Goal: Communication & Community: Answer question/provide support

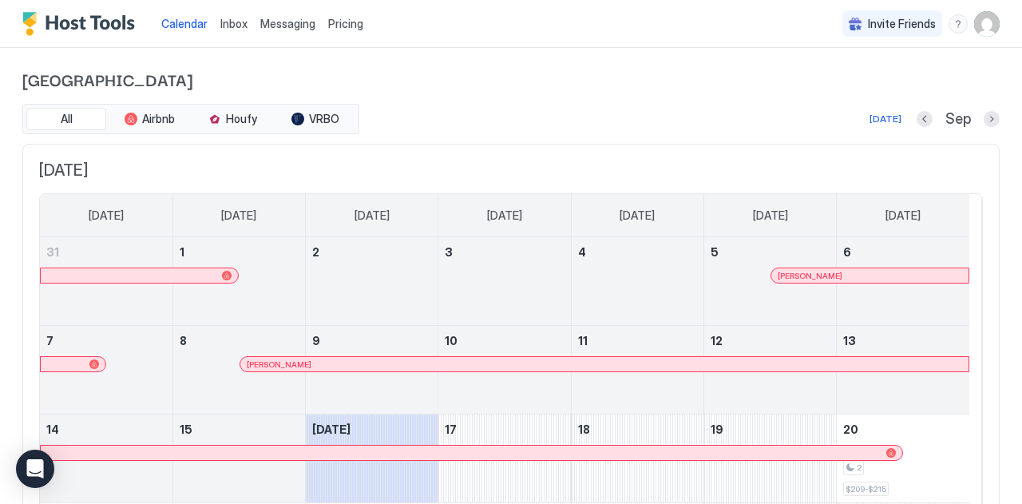
drag, startPoint x: 378, startPoint y: 157, endPoint x: 253, endPoint y: 20, distance: 184.8
click at [253, 20] on div "Calendar Inbox Messaging Pricing Invite Friends DS [GEOGRAPHIC_DATA] All Airbnb…" at bounding box center [511, 252] width 1022 height 504
click at [241, 24] on span "Inbox" at bounding box center [233, 24] width 27 height 14
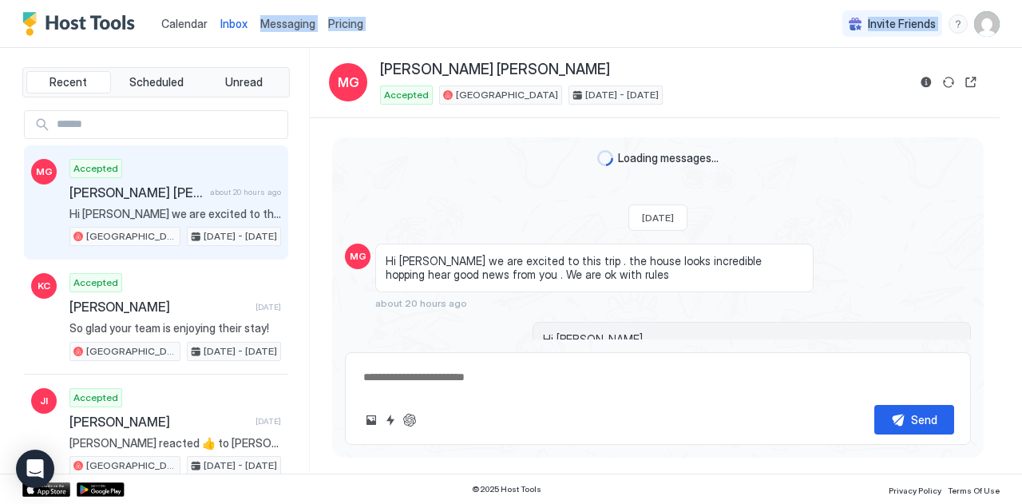
scroll to position [676, 0]
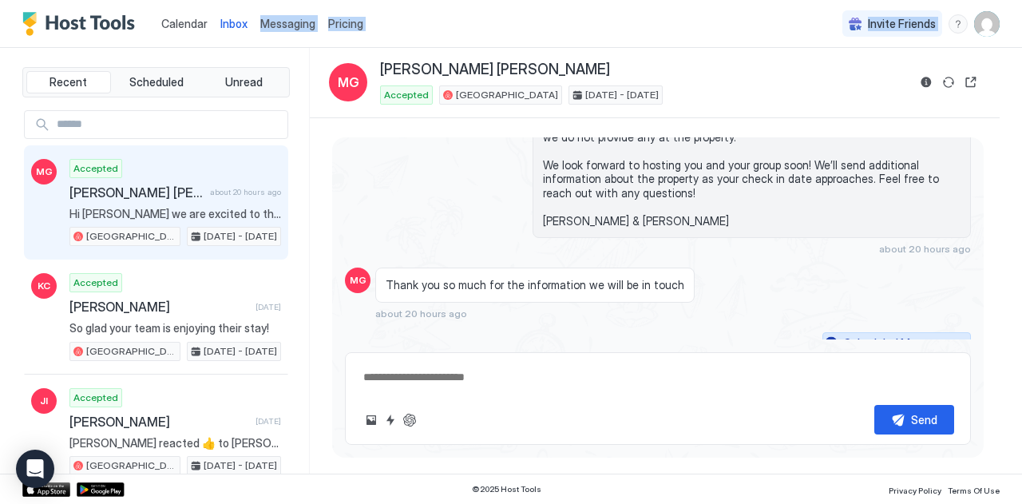
click at [862, 335] on div "Scheduled Messages" at bounding box center [898, 343] width 109 height 17
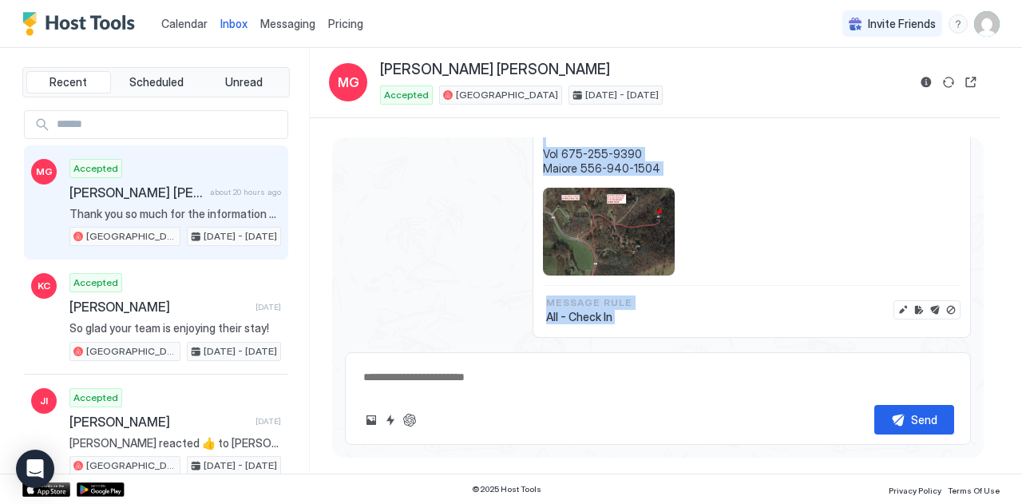
drag, startPoint x: 711, startPoint y: 316, endPoint x: 711, endPoint y: 355, distance: 39.1
click at [711, 355] on div "Loading messages... [DATE] MG Hi [PERSON_NAME] we are excited to this trip . th…" at bounding box center [658, 291] width 652 height 308
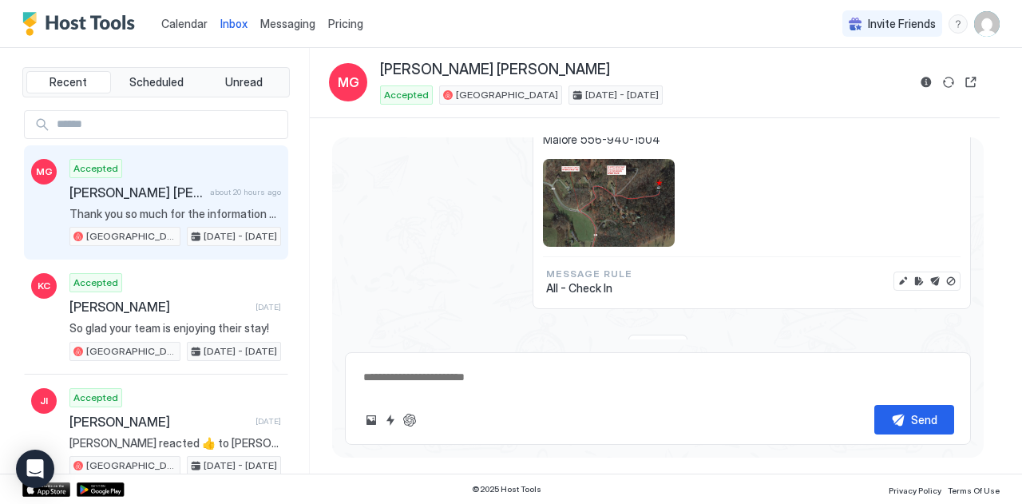
scroll to position [2791, 0]
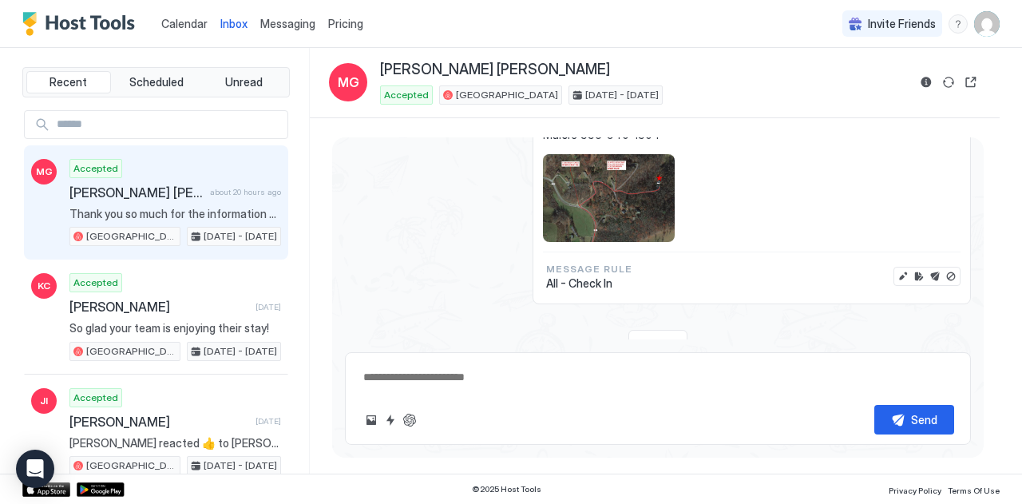
drag, startPoint x: 711, startPoint y: 355, endPoint x: 739, endPoint y: 230, distance: 128.6
click at [739, 230] on div "Loading messages... [DATE] MG Hi [PERSON_NAME] we are excited to this trip . th…" at bounding box center [658, 291] width 652 height 308
drag, startPoint x: 479, startPoint y: 208, endPoint x: 370, endPoint y: 194, distance: 110.2
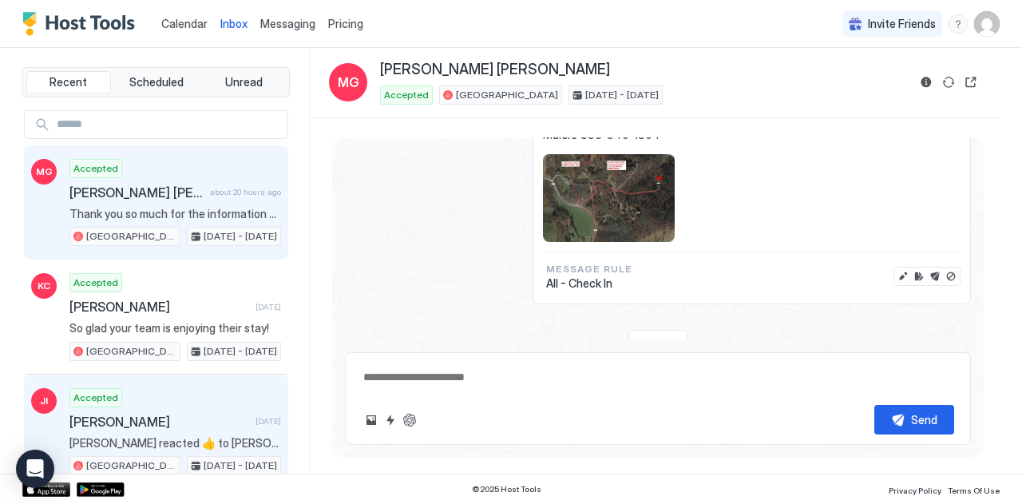
click at [192, 416] on span "[PERSON_NAME]" at bounding box center [159, 422] width 180 height 16
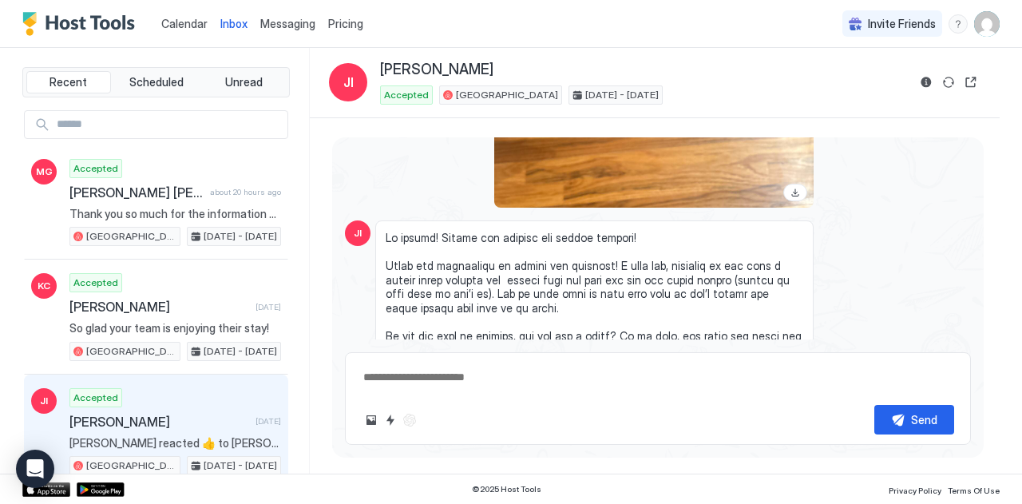
scroll to position [5925, 0]
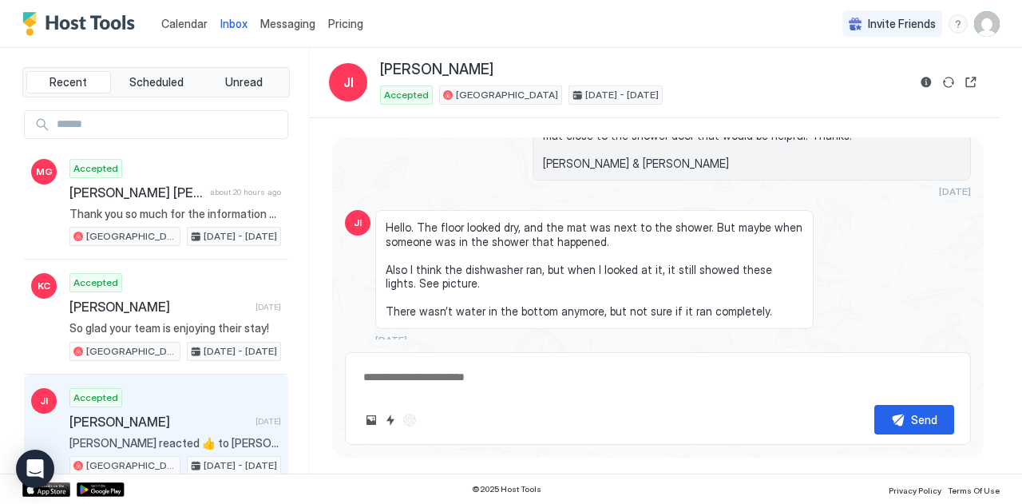
drag, startPoint x: 532, startPoint y: 304, endPoint x: 608, endPoint y: 315, distance: 76.7
click at [608, 359] on div "Thanks for letting us know! We’ll let our house keepers know to double check th…" at bounding box center [752, 383] width 438 height 49
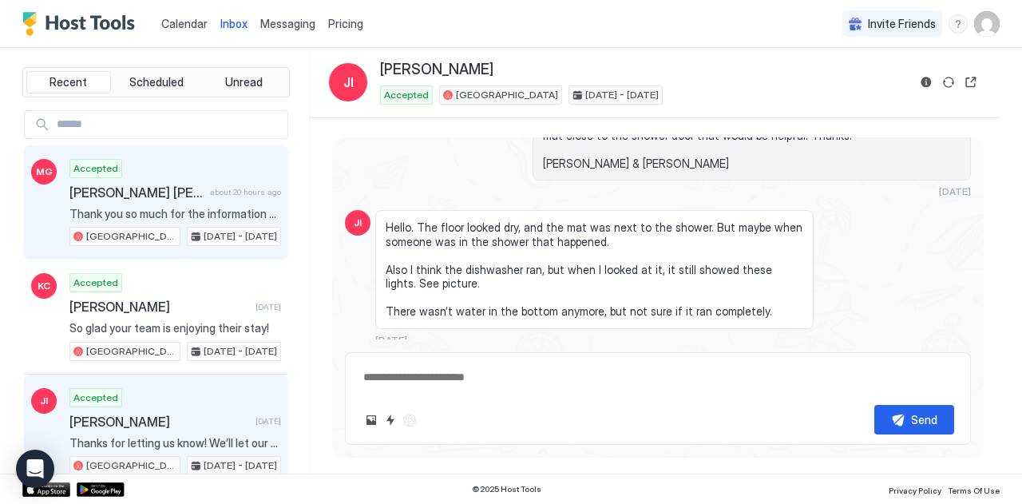
click at [168, 179] on div "Accepted [PERSON_NAME] [PERSON_NAME] about 20 hours ago Thank you so much for t…" at bounding box center [175, 203] width 212 height 88
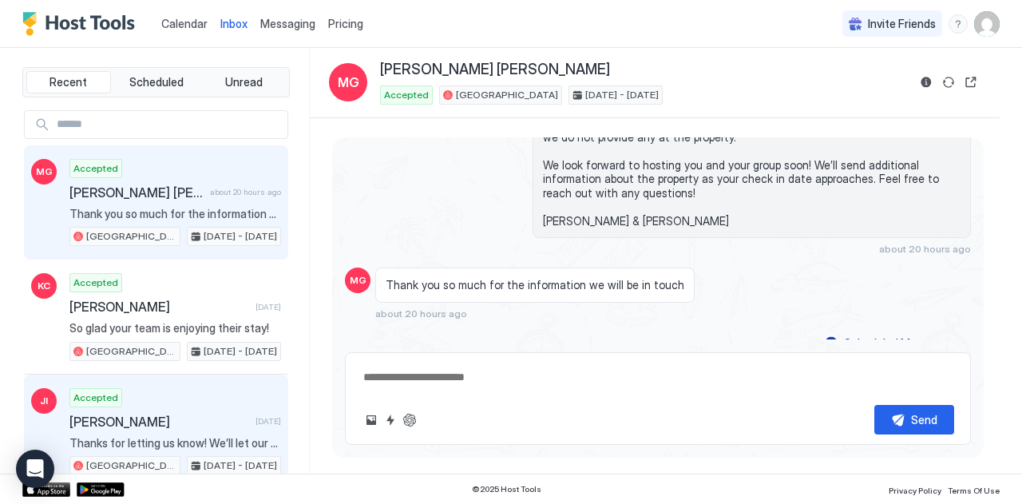
click at [167, 405] on div "Accepted [PERSON_NAME] [DATE] Thanks for letting us know! We’ll let our house k…" at bounding box center [175, 432] width 212 height 88
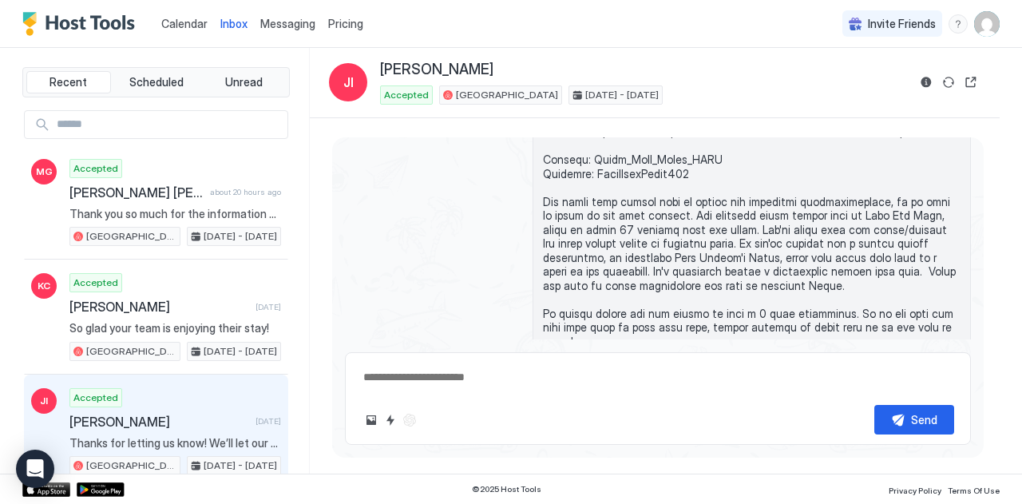
scroll to position [5925, 0]
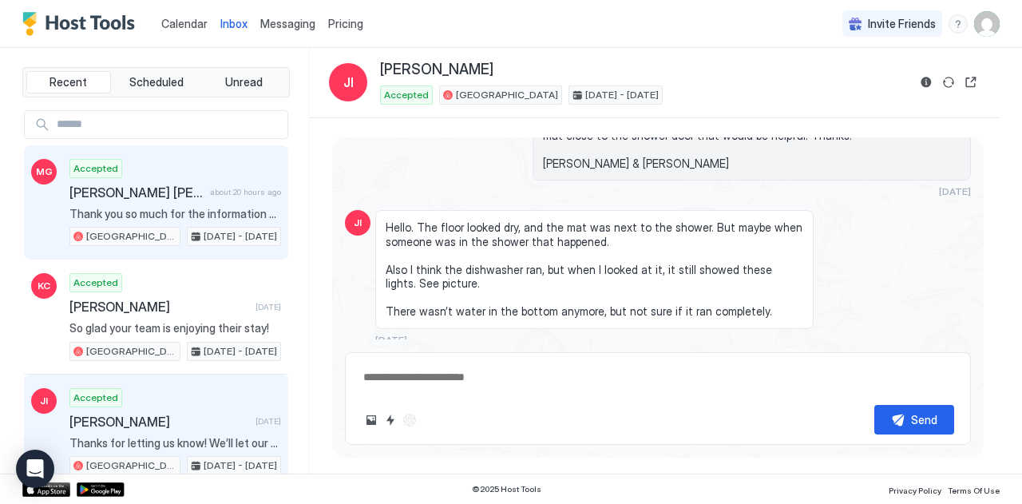
click at [185, 173] on div "Accepted [PERSON_NAME] [PERSON_NAME] about 20 hours ago Thank you so much for t…" at bounding box center [175, 203] width 212 height 88
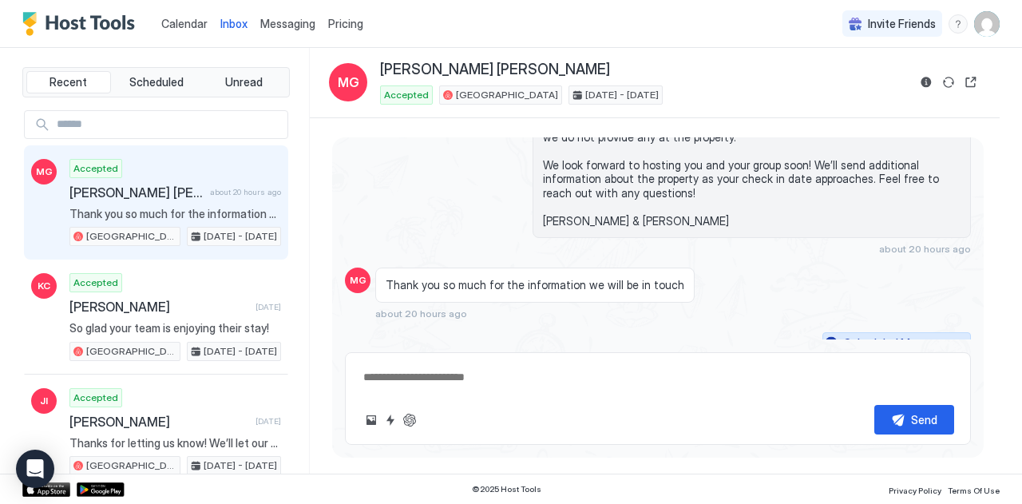
click at [890, 335] on div "Scheduled Messages" at bounding box center [898, 343] width 109 height 17
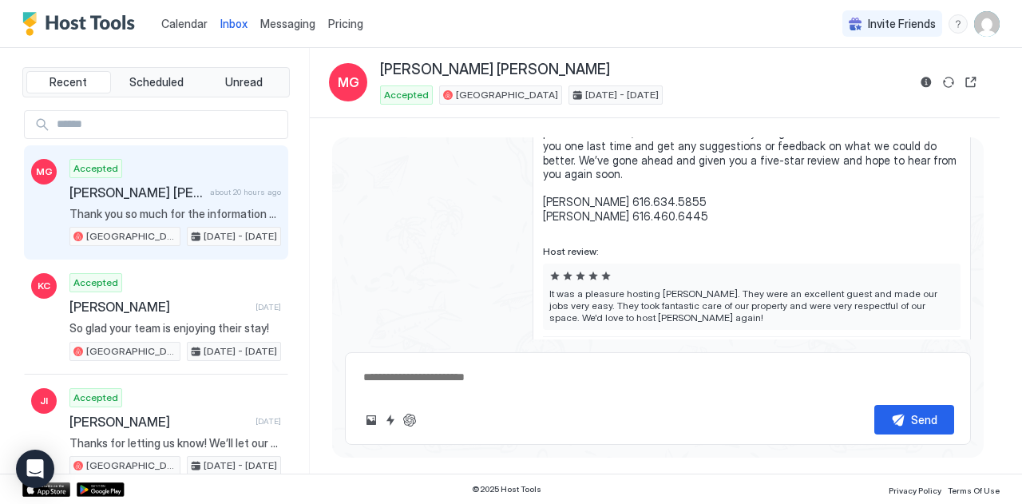
scroll to position [4400, 0]
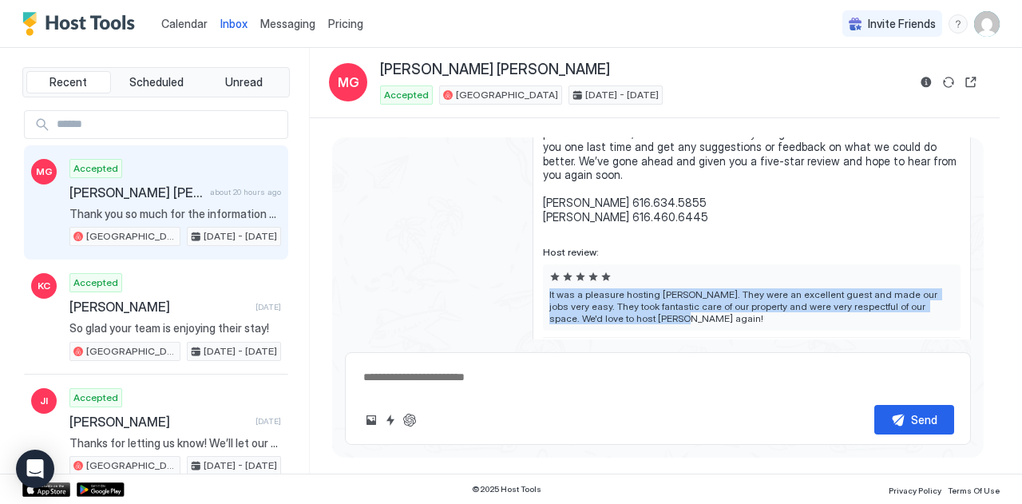
drag, startPoint x: 628, startPoint y: 248, endPoint x: 538, endPoint y: 226, distance: 92.2
click at [538, 226] on div "Sends [DATE] Enabled Hi [PERSON_NAME], Thank you again so much for choosing to …" at bounding box center [752, 219] width 438 height 342
copy span "It was a pleasure hosting [PERSON_NAME]. They were an excellent guest and made …"
click at [398, 242] on div "Sends [DATE] Enabled Hi [PERSON_NAME], Thank you again so much for choosing to …" at bounding box center [658, 219] width 626 height 342
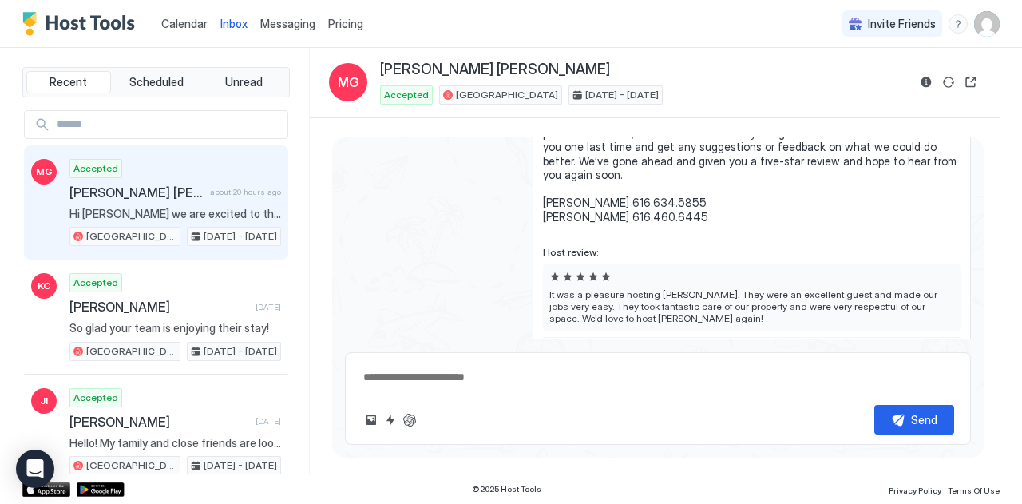
type textarea "*"
